Goal: Transaction & Acquisition: Subscribe to service/newsletter

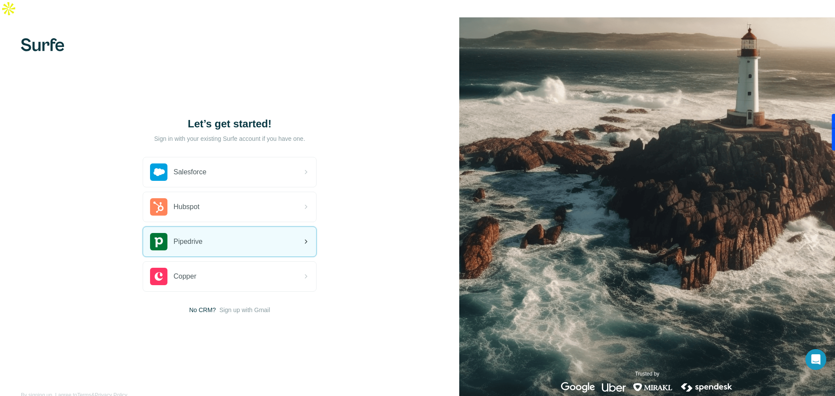
click at [243, 228] on div "Pipedrive" at bounding box center [229, 242] width 173 height 30
click at [224, 228] on div "Pipedrive" at bounding box center [229, 242] width 173 height 30
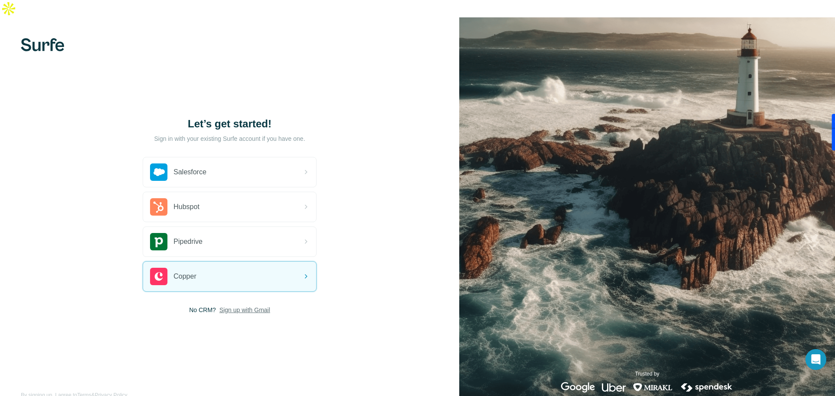
click at [239, 306] on span "Sign up with Gmail" at bounding box center [244, 310] width 51 height 9
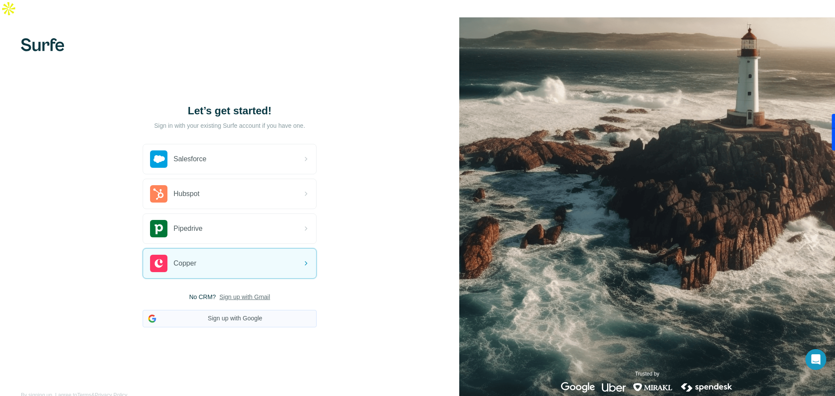
click at [225, 310] on button "Sign up with Google" at bounding box center [230, 318] width 174 height 17
